Goal: Task Accomplishment & Management: Complete application form

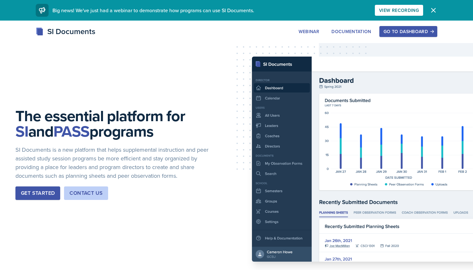
click at [408, 34] on div "Go to Dashboard" at bounding box center [409, 31] width 50 height 5
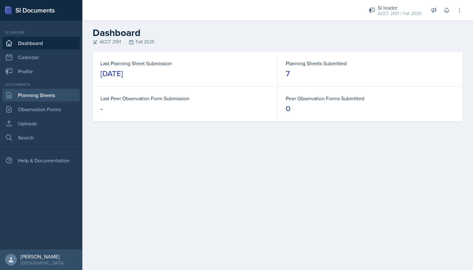
click at [46, 95] on link "Planning Sheets" at bounding box center [41, 95] width 77 height 13
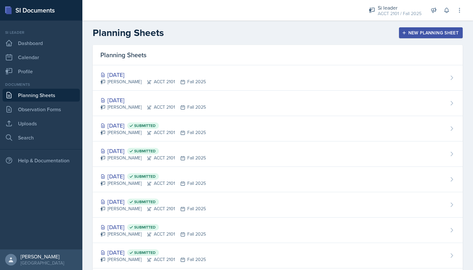
click at [409, 38] on div "Planning Sheets New Planning Sheet" at bounding box center [277, 33] width 391 height 12
click at [409, 37] on button "New Planning Sheet" at bounding box center [431, 32] width 64 height 11
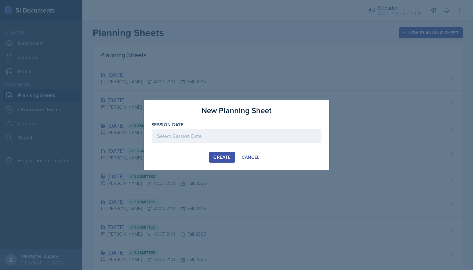
click at [298, 135] on div at bounding box center [237, 136] width 170 height 14
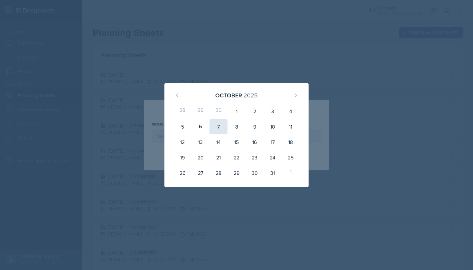
click at [218, 125] on div "7" at bounding box center [219, 126] width 18 height 15
type input "[DATE]"
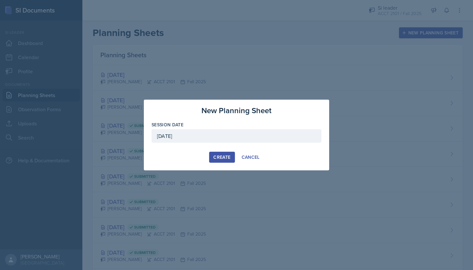
click at [224, 157] on div "Create" at bounding box center [221, 157] width 17 height 5
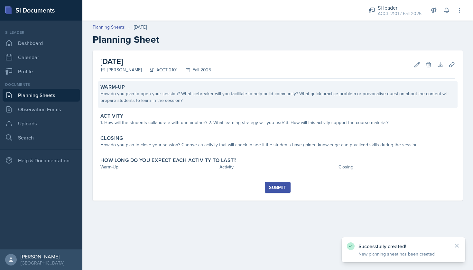
click at [158, 100] on div "How do you plan to open your session? What icebreaker will you facilitate to he…" at bounding box center [277, 97] width 355 height 14
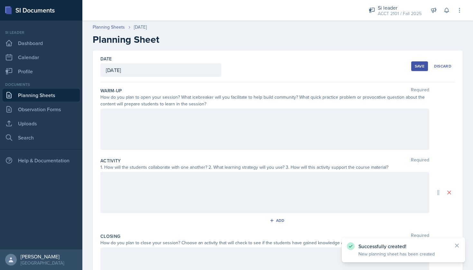
click at [165, 118] on div at bounding box center [264, 129] width 329 height 41
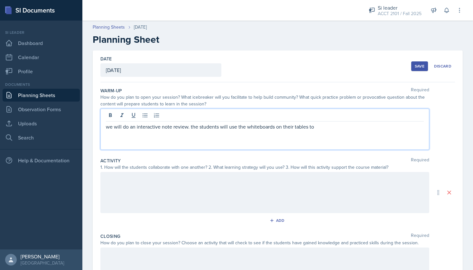
click at [192, 127] on p "we will do an interactive note review. the students will use the whiteboards on…" at bounding box center [265, 127] width 318 height 8
click at [322, 125] on p "we will do an interactive note review. The students will use the whiteboards on…" at bounding box center [265, 127] width 318 height 8
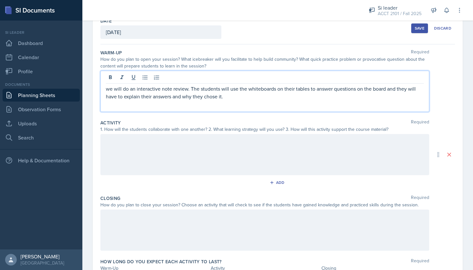
scroll to position [39, 0]
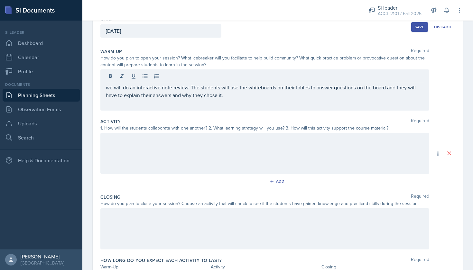
click at [230, 160] on div at bounding box center [264, 153] width 329 height 41
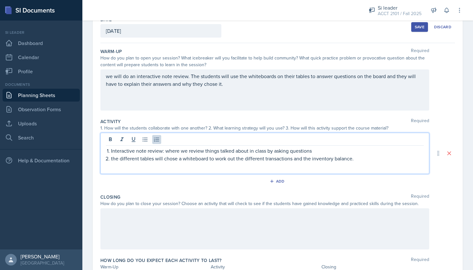
scroll to position [73, 0]
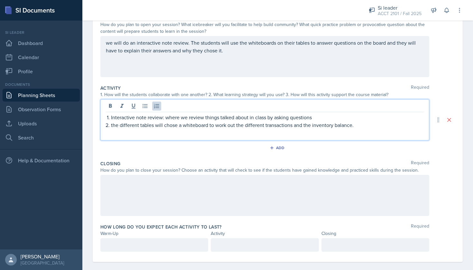
click at [168, 189] on div at bounding box center [264, 195] width 329 height 41
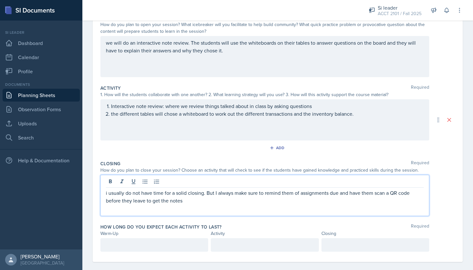
click at [140, 247] on div at bounding box center [154, 245] width 108 height 14
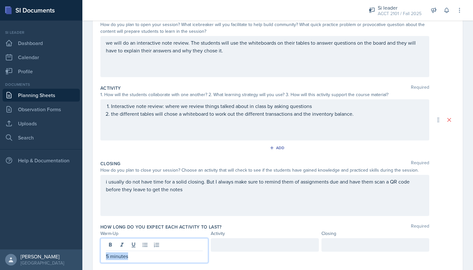
drag, startPoint x: 147, startPoint y: 258, endPoint x: 103, endPoint y: 250, distance: 44.6
click at [103, 250] on div "5 minutes" at bounding box center [154, 250] width 108 height 25
copy p "5 minutes"
click at [333, 248] on div at bounding box center [376, 245] width 108 height 14
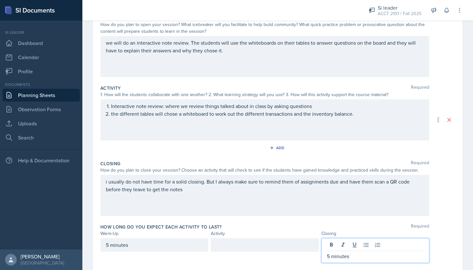
click at [265, 242] on div at bounding box center [265, 245] width 108 height 14
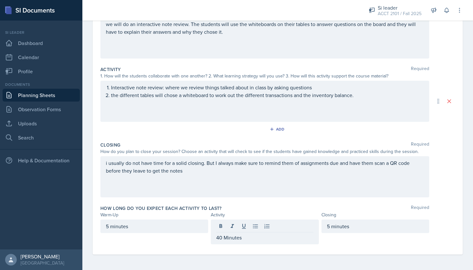
click at [272, 199] on div "Closing Required How do you plan to close your session? Choose an activity that…" at bounding box center [277, 170] width 355 height 63
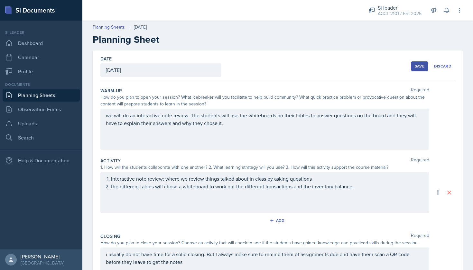
scroll to position [0, 0]
click at [412, 66] on button "Save" at bounding box center [419, 66] width 17 height 10
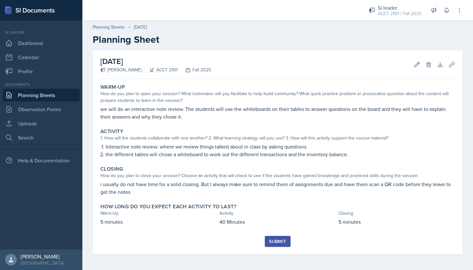
click at [286, 244] on div "Submit" at bounding box center [277, 241] width 17 height 5
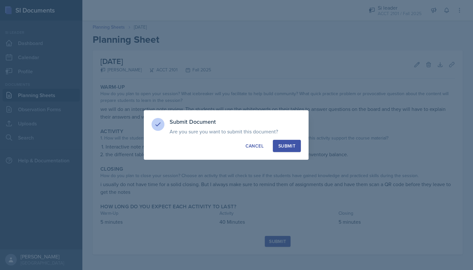
click at [285, 142] on button "Submit" at bounding box center [287, 146] width 28 height 12
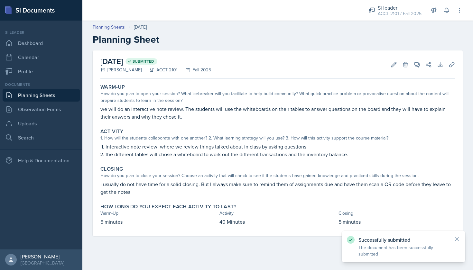
click at [70, 92] on link "Planning Sheets" at bounding box center [41, 95] width 77 height 13
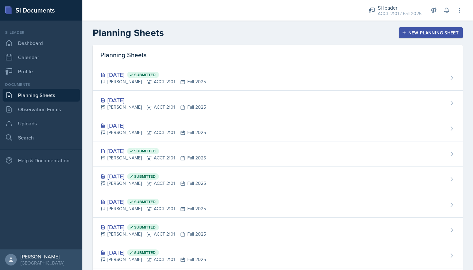
click at [412, 31] on div "New Planning Sheet" at bounding box center [430, 32] width 55 height 5
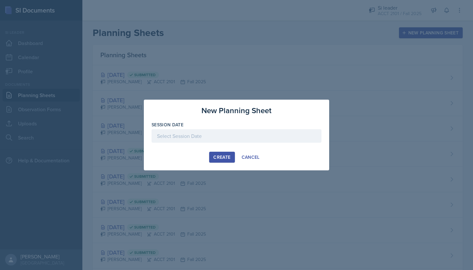
click at [227, 134] on div at bounding box center [237, 136] width 170 height 14
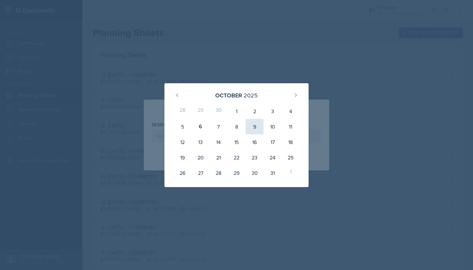
click at [255, 125] on div "9" at bounding box center [255, 126] width 18 height 15
type input "[DATE]"
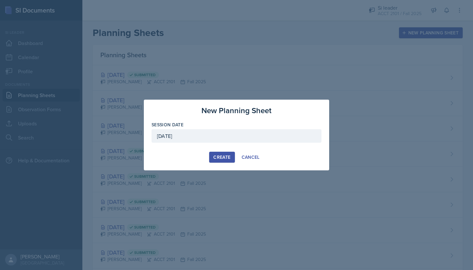
click at [220, 154] on button "Create" at bounding box center [221, 157] width 25 height 11
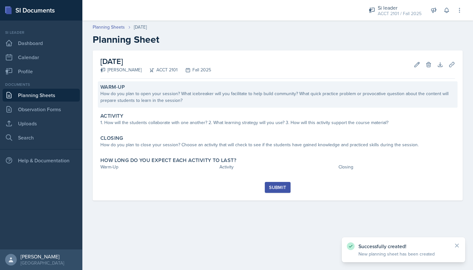
click at [197, 97] on div "How do you plan to open your session? What icebreaker will you facilitate to he…" at bounding box center [277, 97] width 355 height 14
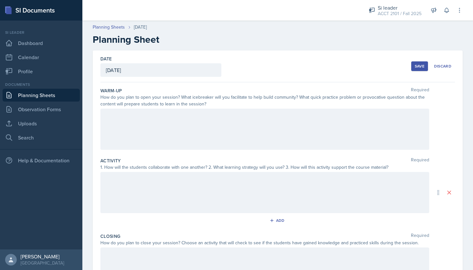
click at [200, 110] on div at bounding box center [264, 129] width 329 height 41
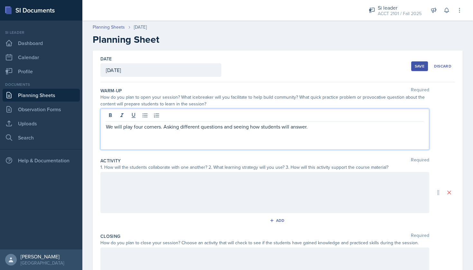
click at [146, 190] on div at bounding box center [264, 192] width 329 height 41
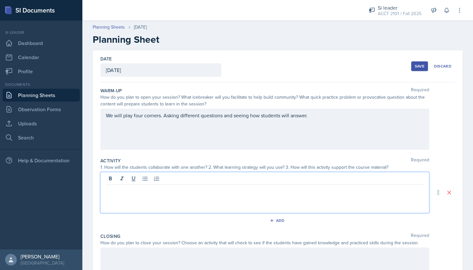
click at [317, 113] on div "We will play four corners. Asking different questions and seeing how students w…" at bounding box center [264, 129] width 329 height 41
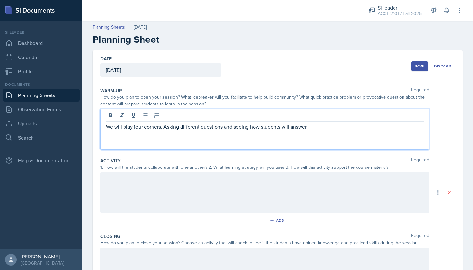
click at [315, 130] on p "We will play four corners. Asking different questions and seeing how students w…" at bounding box center [265, 127] width 318 height 8
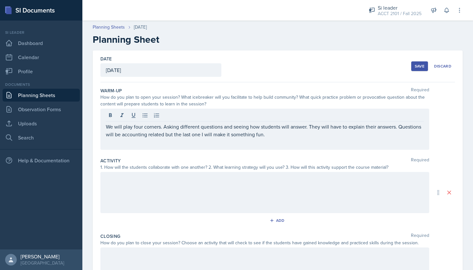
click at [264, 187] on div at bounding box center [264, 192] width 329 height 41
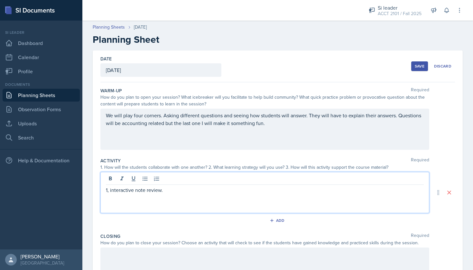
click at [109, 191] on p "1, interactive note review." at bounding box center [265, 190] width 318 height 8
click at [165, 192] on p "1: interactive note review." at bounding box center [265, 190] width 318 height 8
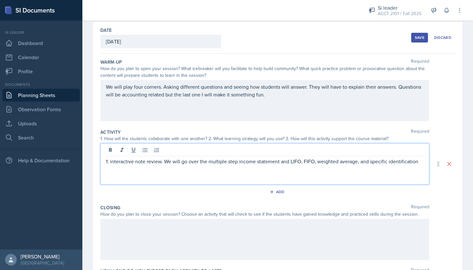
scroll to position [36, 0]
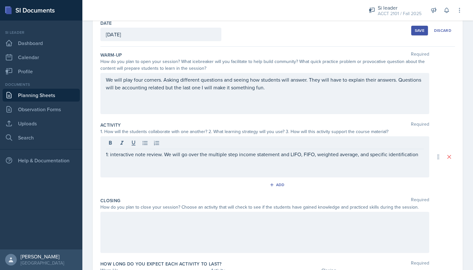
click at [109, 167] on div "1: interactive note review. We will go over the multiple step income statement …" at bounding box center [264, 156] width 329 height 41
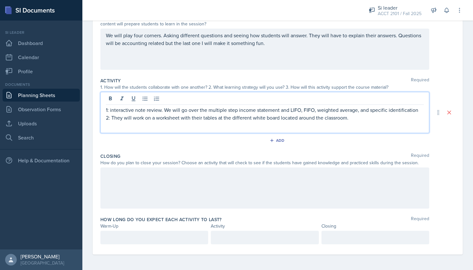
scroll to position [80, 0]
click at [283, 188] on div at bounding box center [264, 188] width 329 height 41
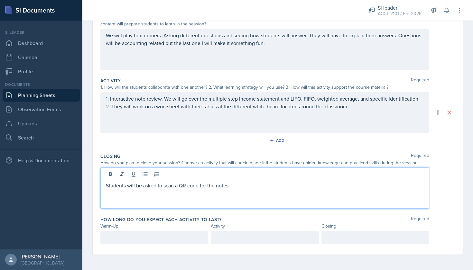
click at [173, 240] on div at bounding box center [154, 238] width 108 height 14
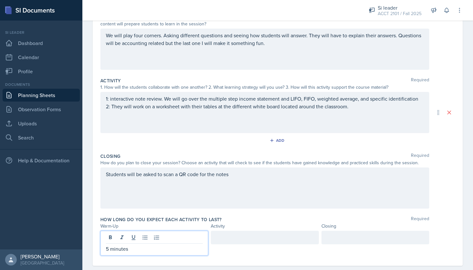
click at [163, 249] on p "5 minutes" at bounding box center [154, 249] width 97 height 8
click at [352, 239] on div at bounding box center [376, 238] width 108 height 14
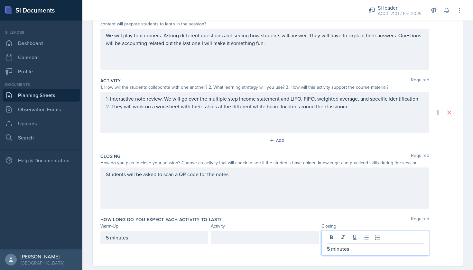
click at [231, 242] on div at bounding box center [265, 238] width 108 height 14
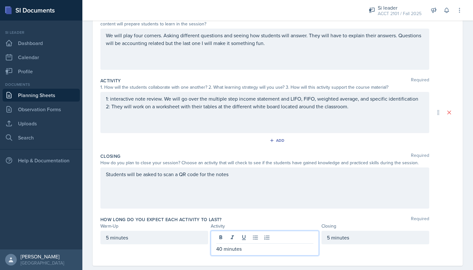
click at [438, 227] on div "Warm-Up Activity Closing" at bounding box center [277, 226] width 355 height 7
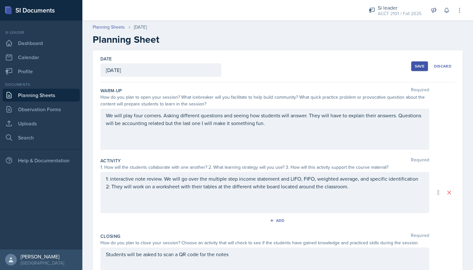
scroll to position [0, 0]
click at [417, 69] on button "Save" at bounding box center [419, 66] width 17 height 10
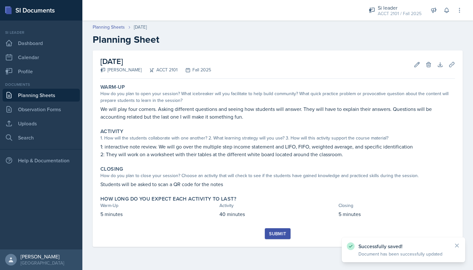
click at [276, 234] on div "Submit" at bounding box center [277, 233] width 17 height 5
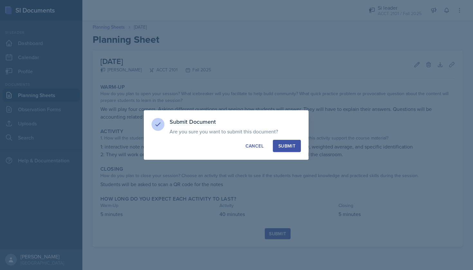
click at [287, 153] on div "Submit Document Are you sure you want to submit this document? This document wi…" at bounding box center [226, 135] width 165 height 50
click at [289, 148] on div "Submit" at bounding box center [286, 146] width 17 height 6
